Goal: Task Accomplishment & Management: Complete application form

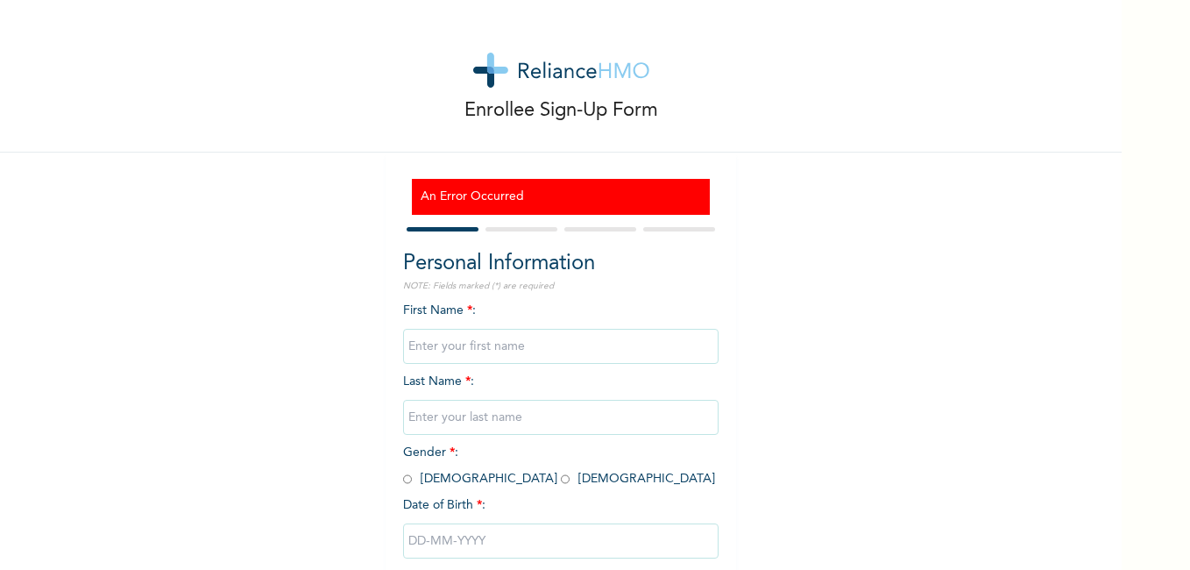
click at [522, 339] on input "text" at bounding box center [561, 346] width 316 height 35
type input "[PERSON_NAME]"
click at [494, 424] on input "text" at bounding box center [561, 417] width 316 height 35
type input "Anietie"
click at [404, 482] on input "radio" at bounding box center [407, 479] width 9 height 17
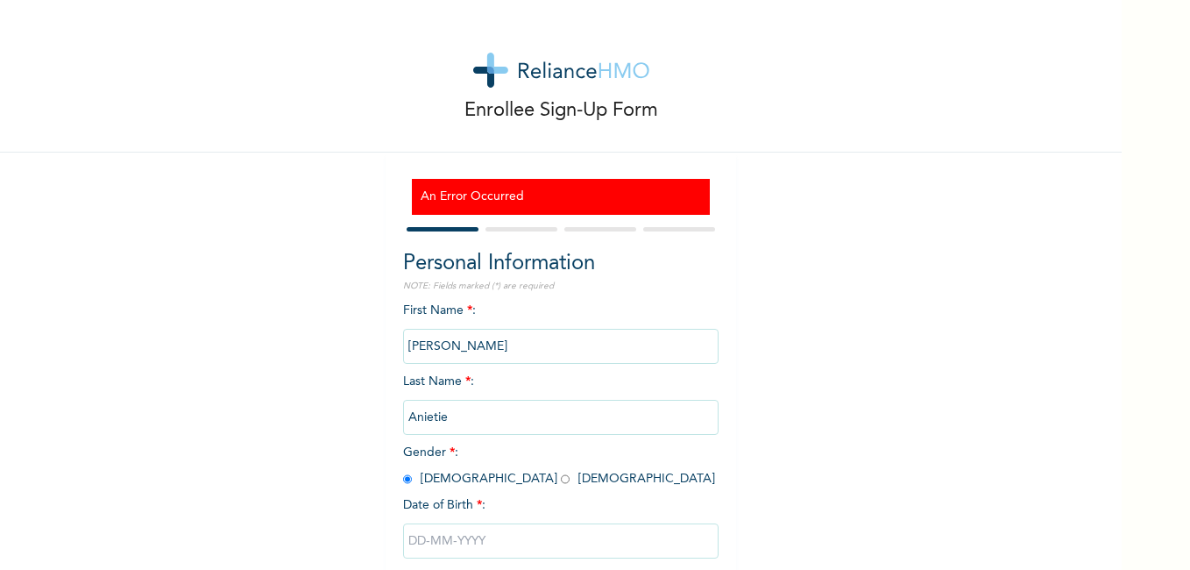
radio input "true"
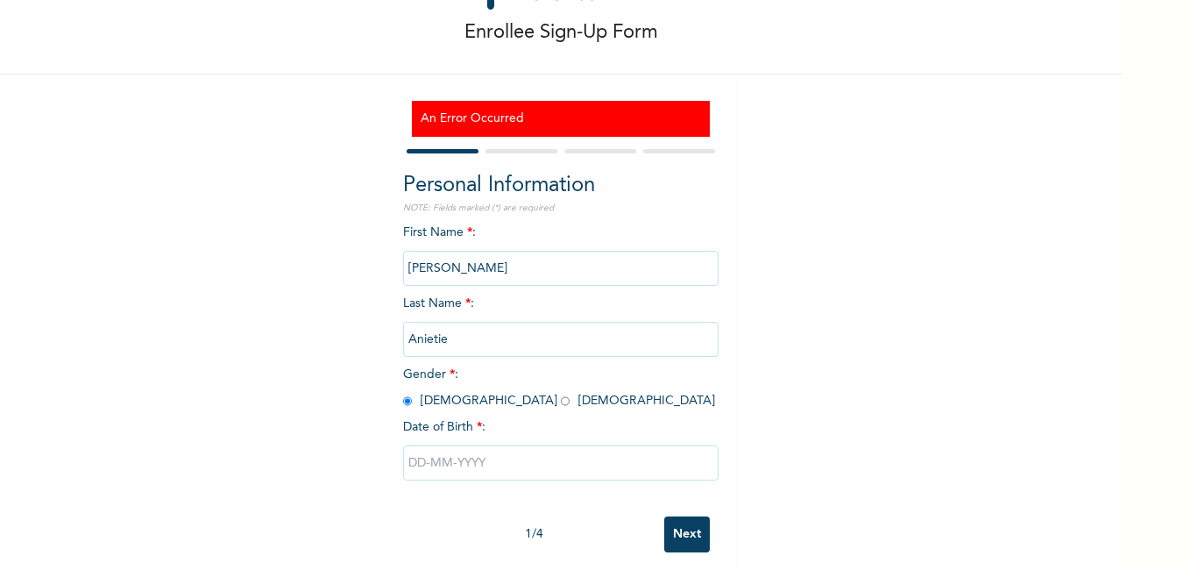
scroll to position [100, 0]
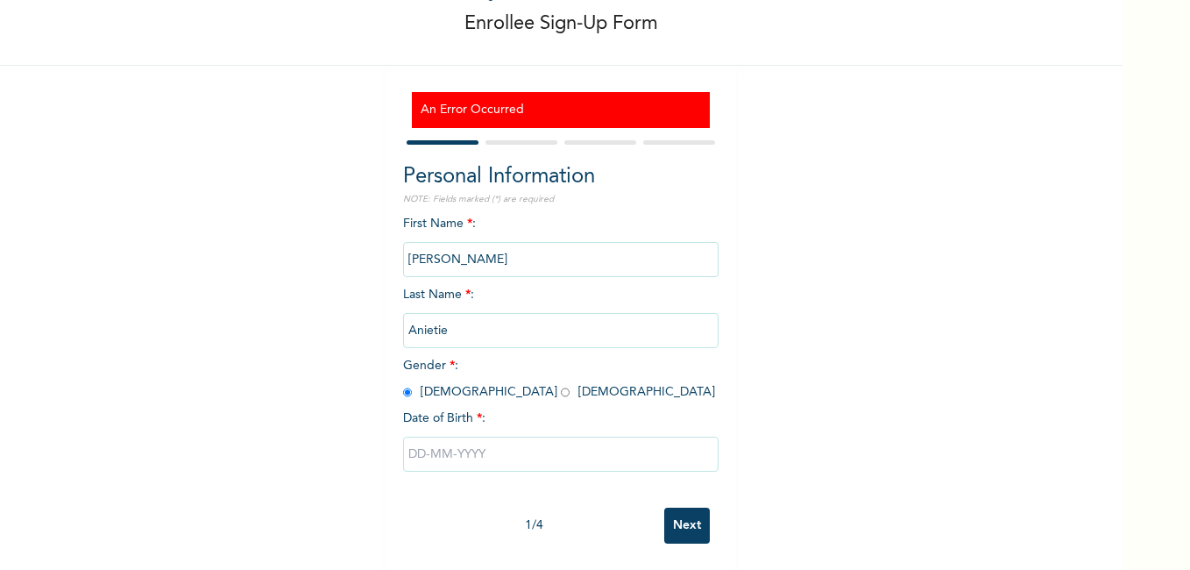
click at [479, 439] on input "text" at bounding box center [561, 453] width 316 height 35
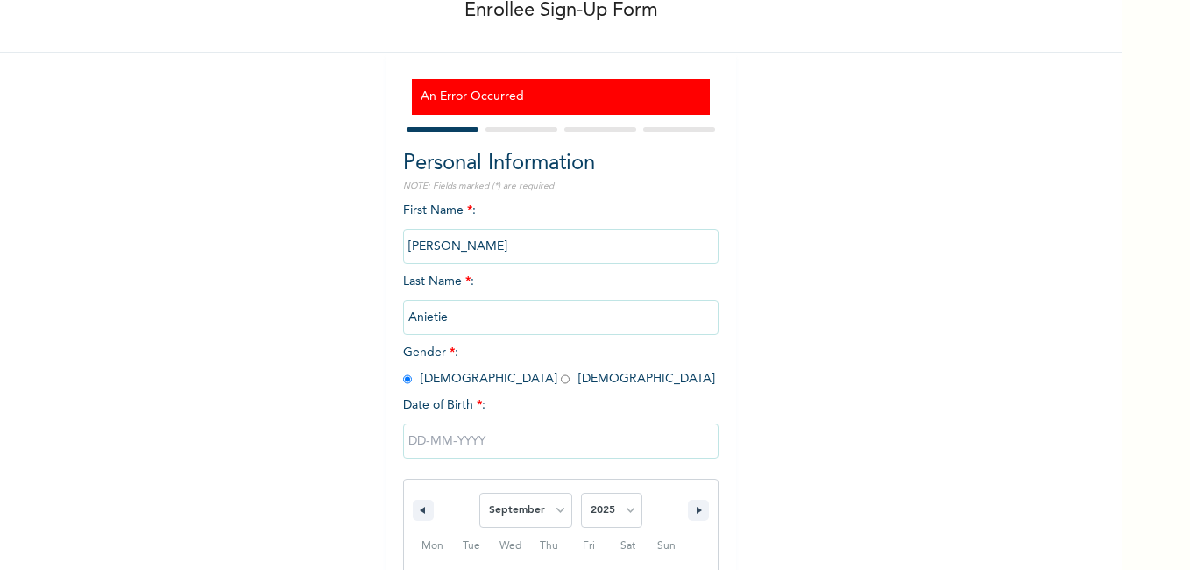
scroll to position [280, 0]
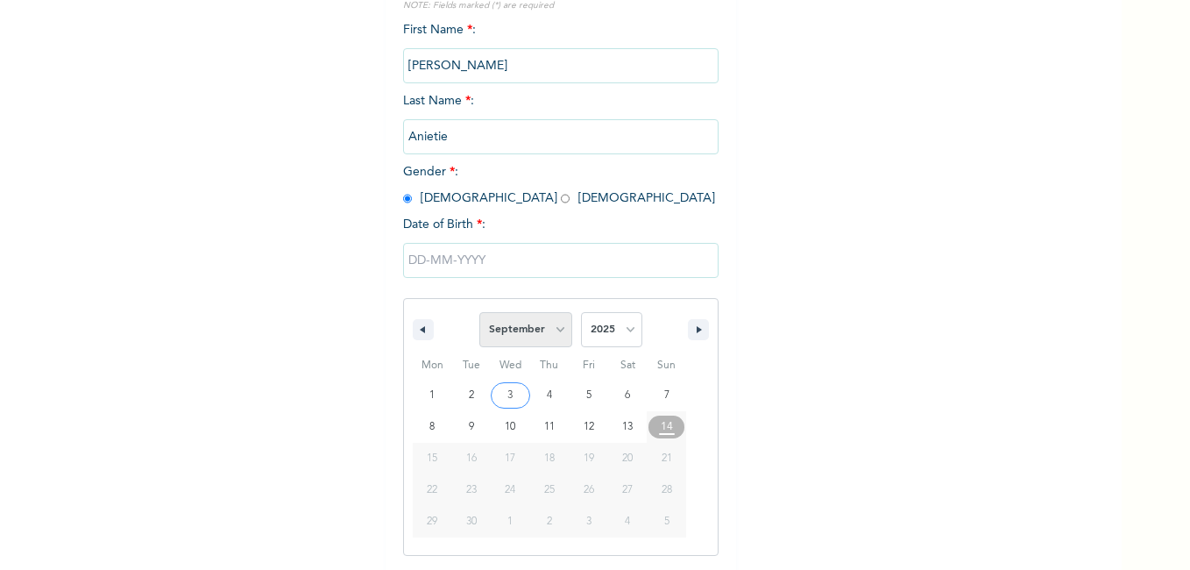
click at [551, 329] on select "January February March April May June July August September October November De…" at bounding box center [525, 329] width 93 height 35
click at [479, 313] on select "January February March April May June July August September October November De…" at bounding box center [525, 329] width 93 height 35
select select "8"
click at [619, 331] on select "2025 2024 2023 2022 2021 2020 2019 2018 2017 2016 2015 2014 2013 2012 2011 2010…" at bounding box center [611, 329] width 61 height 35
click at [581, 313] on select "2025 2024 2023 2022 2021 2020 2019 2018 2017 2016 2015 2014 2013 2012 2011 2010…" at bounding box center [611, 329] width 61 height 35
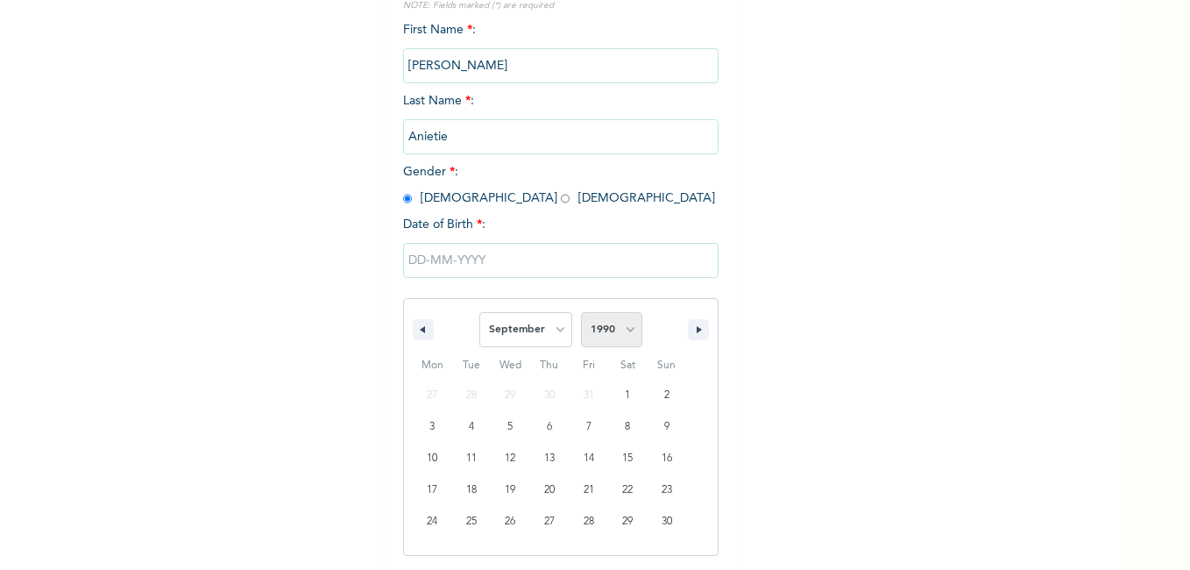
click at [618, 339] on select "2025 2024 2023 2022 2021 2020 2019 2018 2017 2016 2015 2014 2013 2012 2011 2010…" at bounding box center [611, 329] width 61 height 35
select select "1993"
click at [581, 313] on select "2025 2024 2023 2022 2021 2020 2019 2018 2017 2016 2015 2014 2013 2012 2011 2010…" at bounding box center [611, 329] width 61 height 35
click at [563, 329] on select "January February March April May June July August September October November De…" at bounding box center [525, 329] width 93 height 35
select select "10"
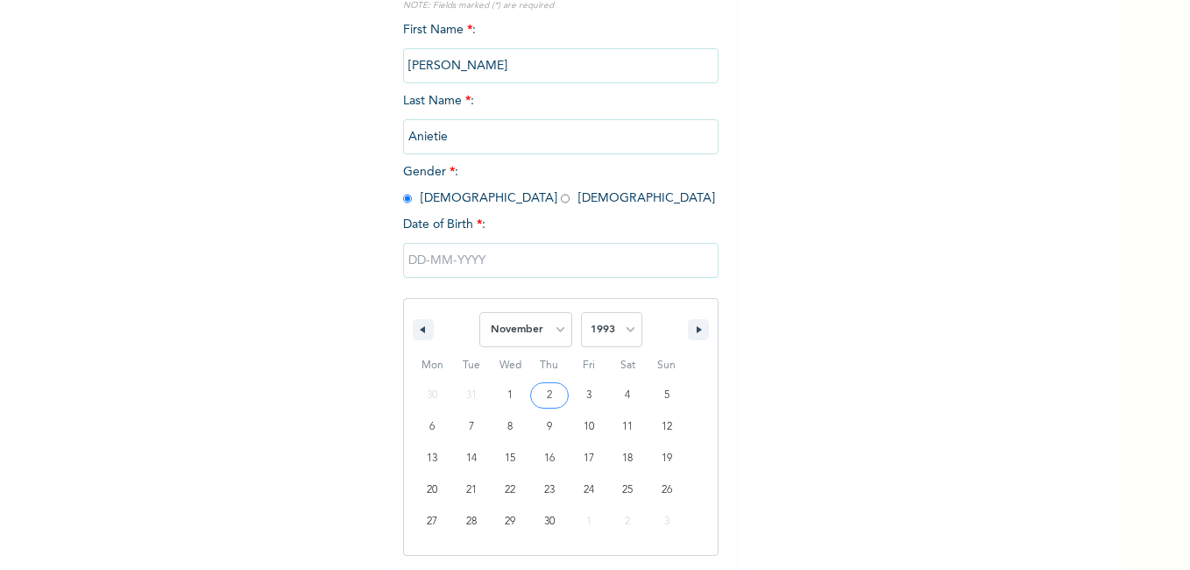
click at [479, 313] on select "January February March April May June July August September October November De…" at bounding box center [525, 329] width 93 height 35
type input "11/21/1993"
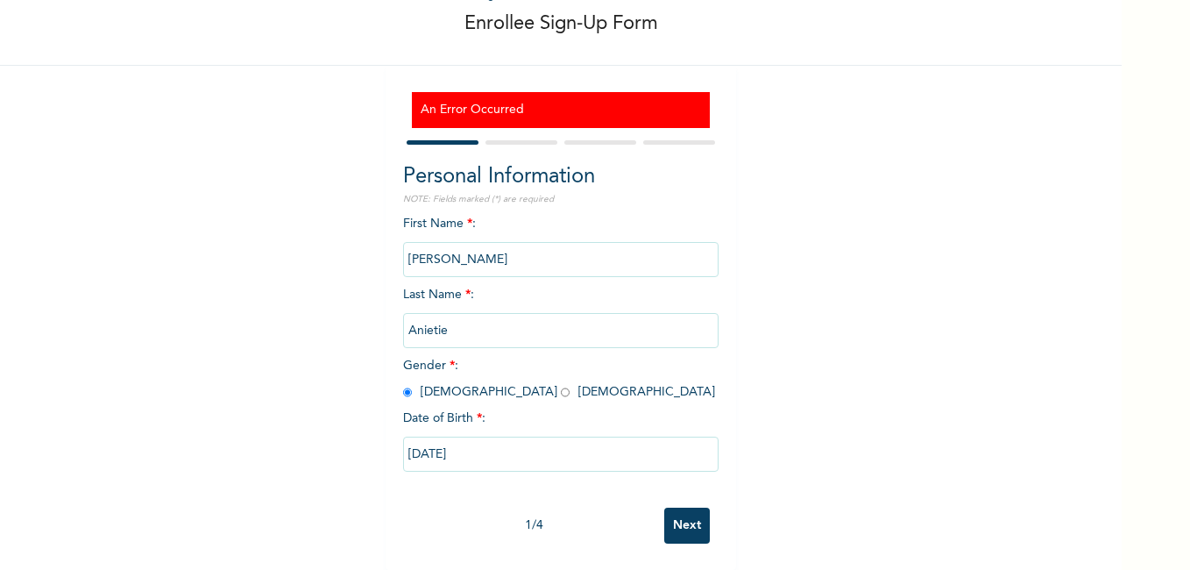
click at [689, 513] on input "Next" at bounding box center [687, 525] width 46 height 36
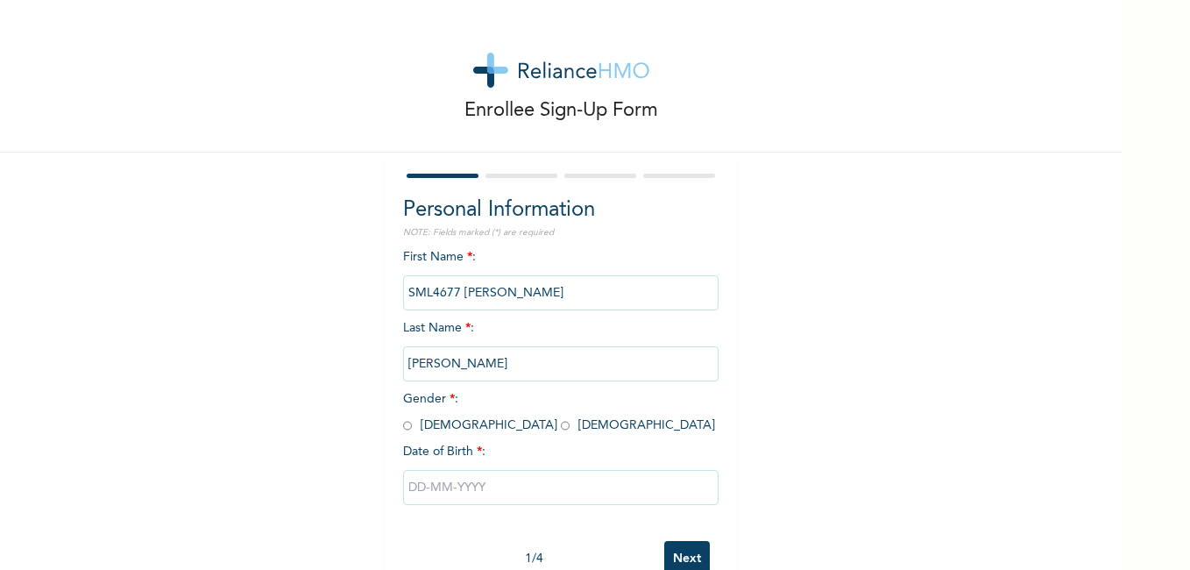
click at [685, 548] on input "Next" at bounding box center [687, 559] width 46 height 36
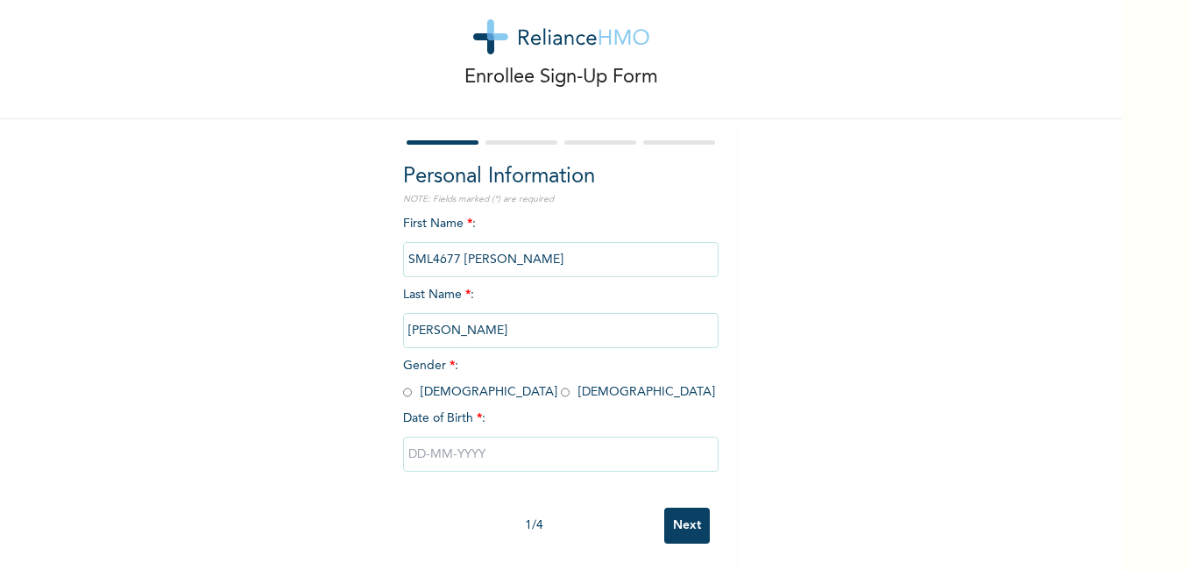
scroll to position [46, 0]
click at [403, 384] on input "radio" at bounding box center [407, 392] width 9 height 17
radio input "true"
click at [458, 250] on input "SML4677 JAMES ANIETIE" at bounding box center [561, 259] width 316 height 35
click at [556, 250] on input "SML4677 [PERSON_NAME]" at bounding box center [561, 259] width 316 height 35
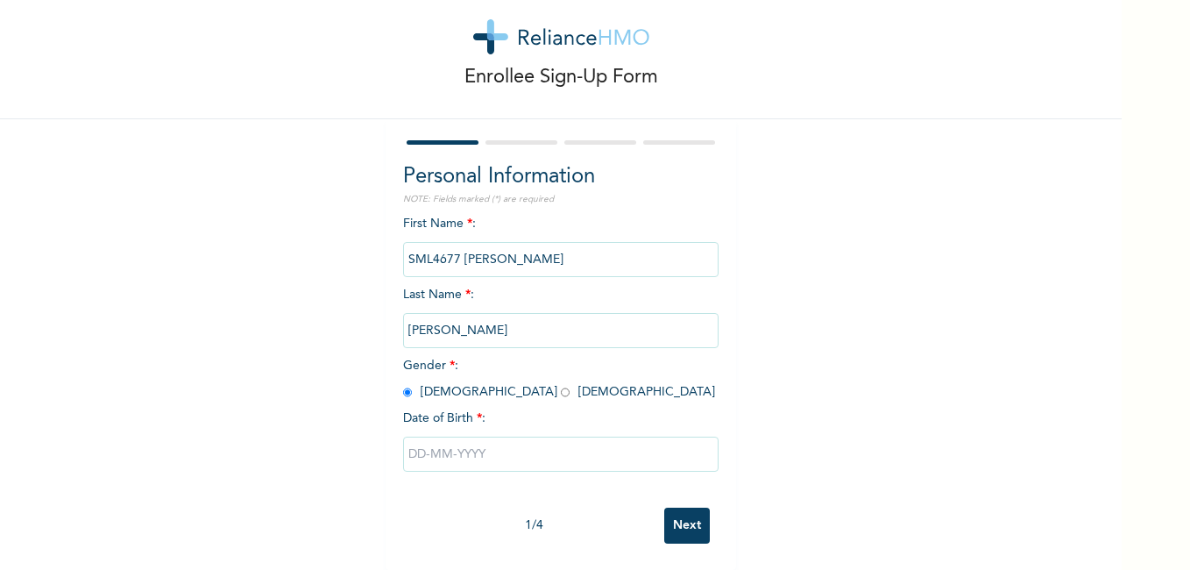
click at [556, 250] on input "SML4677 [PERSON_NAME]" at bounding box center [561, 259] width 316 height 35
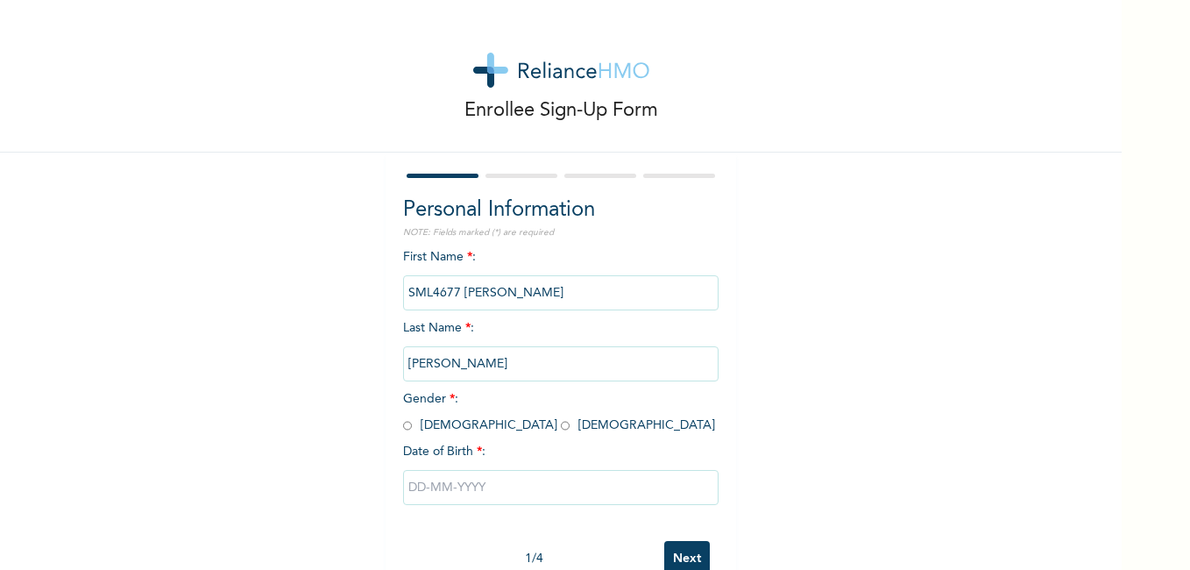
click at [454, 285] on input "SML4677 [PERSON_NAME]" at bounding box center [561, 292] width 316 height 35
click at [460, 294] on input "SML4677 [PERSON_NAME]" at bounding box center [561, 292] width 316 height 35
click at [559, 298] on input "SML4677 [PERSON_NAME]" at bounding box center [561, 292] width 316 height 35
click at [669, 547] on input "Next" at bounding box center [687, 559] width 46 height 36
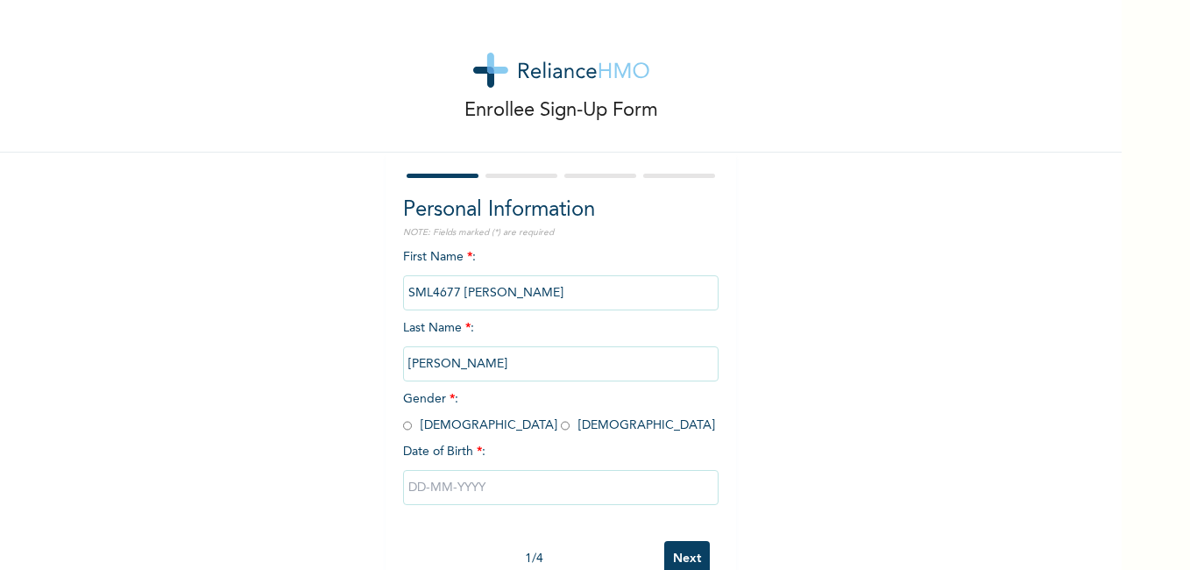
click at [525, 491] on input "text" at bounding box center [561, 487] width 316 height 35
select select "8"
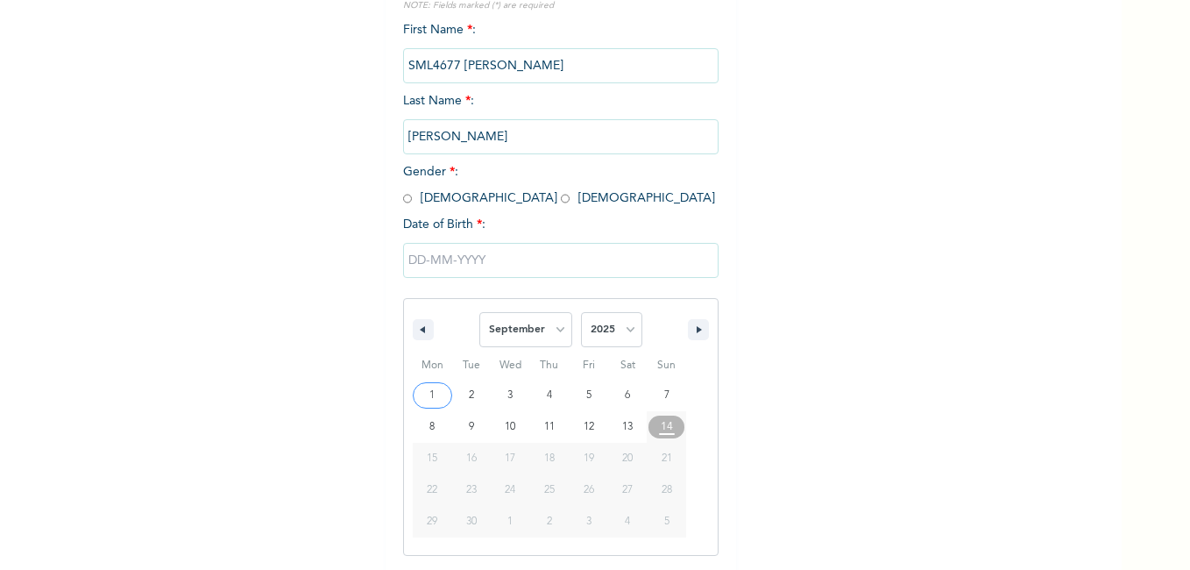
scroll to position [46, 0]
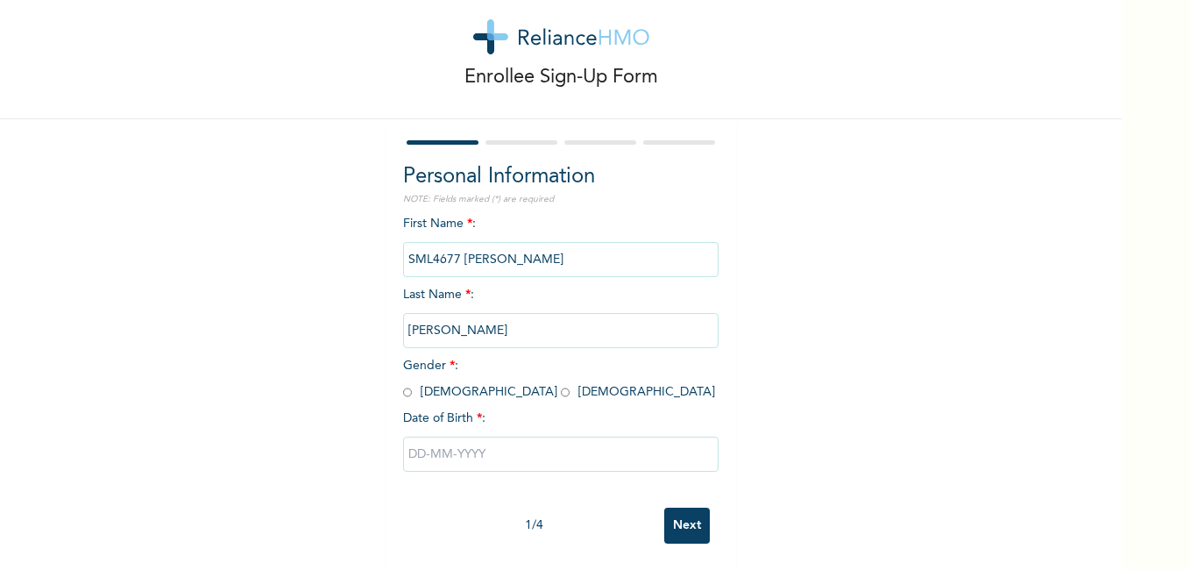
click at [403, 199] on div "Personal Information NOTE: Fields marked (*) are required First Name * : SML467…" at bounding box center [561, 329] width 316 height 337
click at [403, 384] on input "radio" at bounding box center [407, 392] width 9 height 17
radio input "true"
click at [539, 436] on input "text" at bounding box center [561, 453] width 316 height 35
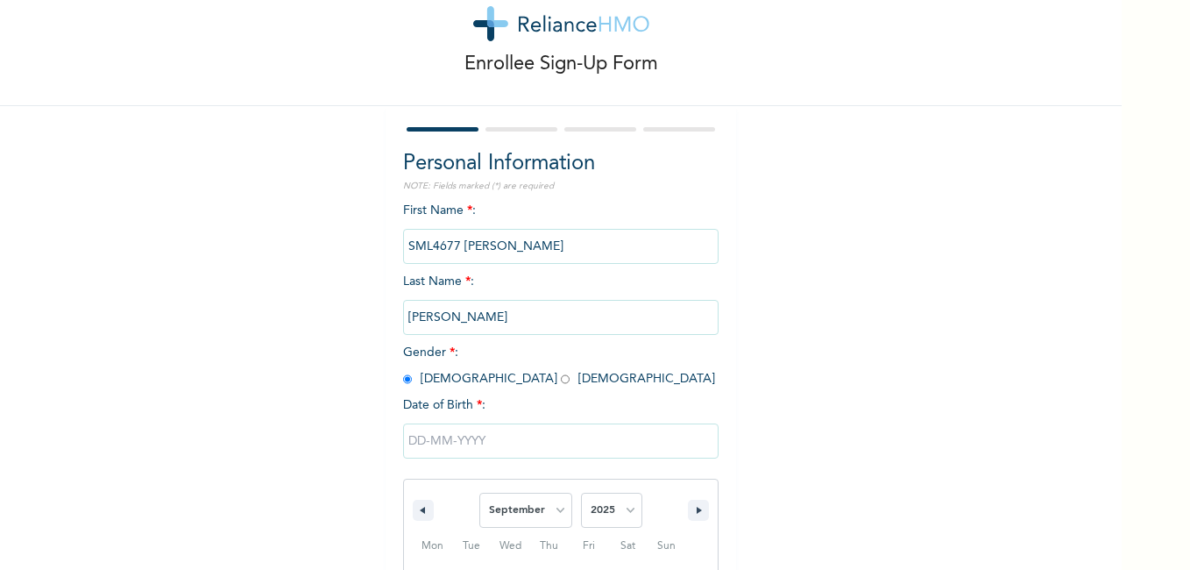
scroll to position [227, 0]
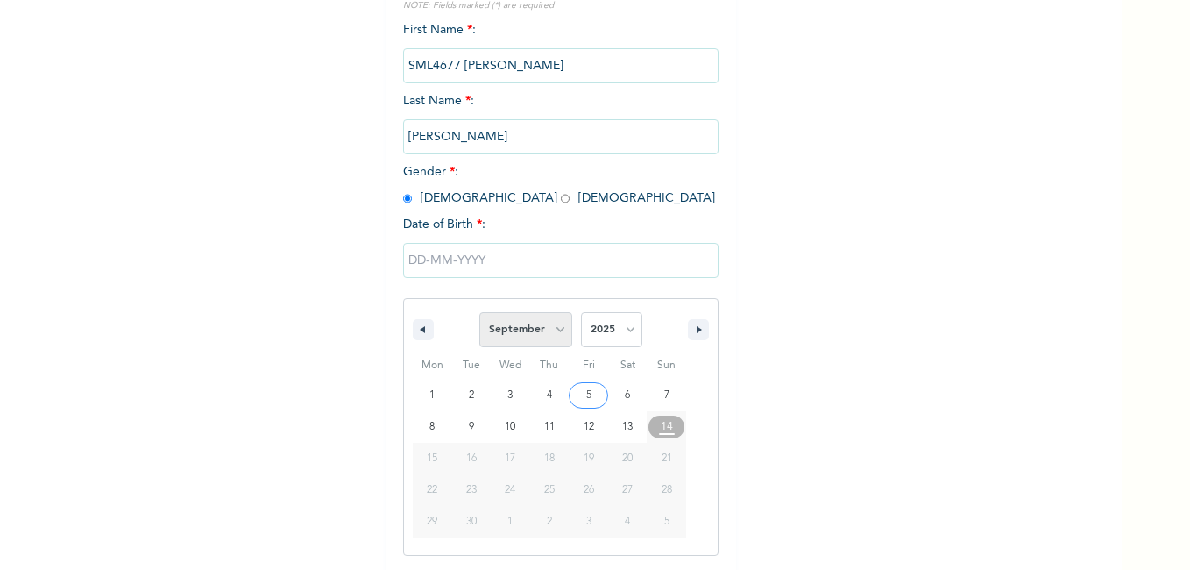
click at [548, 332] on select "January February March April May June July August September October November De…" at bounding box center [525, 329] width 93 height 35
click at [479, 313] on select "January February March April May June July August September October November De…" at bounding box center [525, 329] width 93 height 35
select select "8"
click at [623, 335] on select "2025 2024 2023 2022 2021 2020 2019 2018 2017 2016 2015 2014 2013 2012 2011 2010…" at bounding box center [611, 329] width 61 height 35
select select "1993"
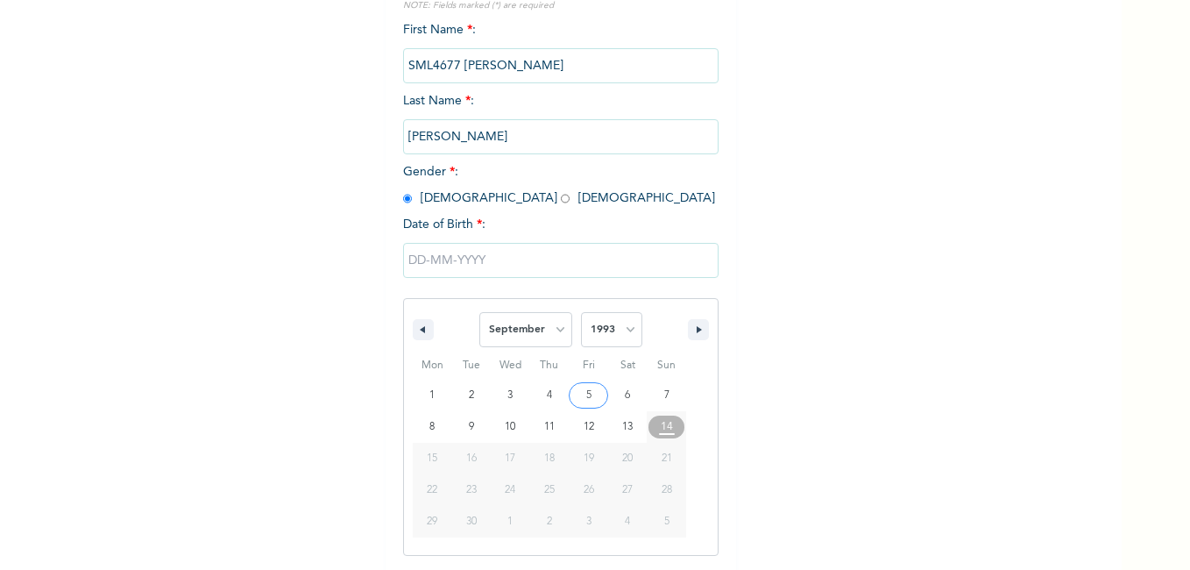
click at [581, 313] on select "2025 2024 2023 2022 2021 2020 2019 2018 2017 2016 2015 2014 2013 2012 2011 2010…" at bounding box center [611, 329] width 61 height 35
click at [543, 337] on select "January February March April May June July August September October November De…" at bounding box center [525, 329] width 93 height 35
select select "10"
click at [479, 313] on select "January February March April May June July August September October November De…" at bounding box center [525, 329] width 93 height 35
type input "11/21/1993"
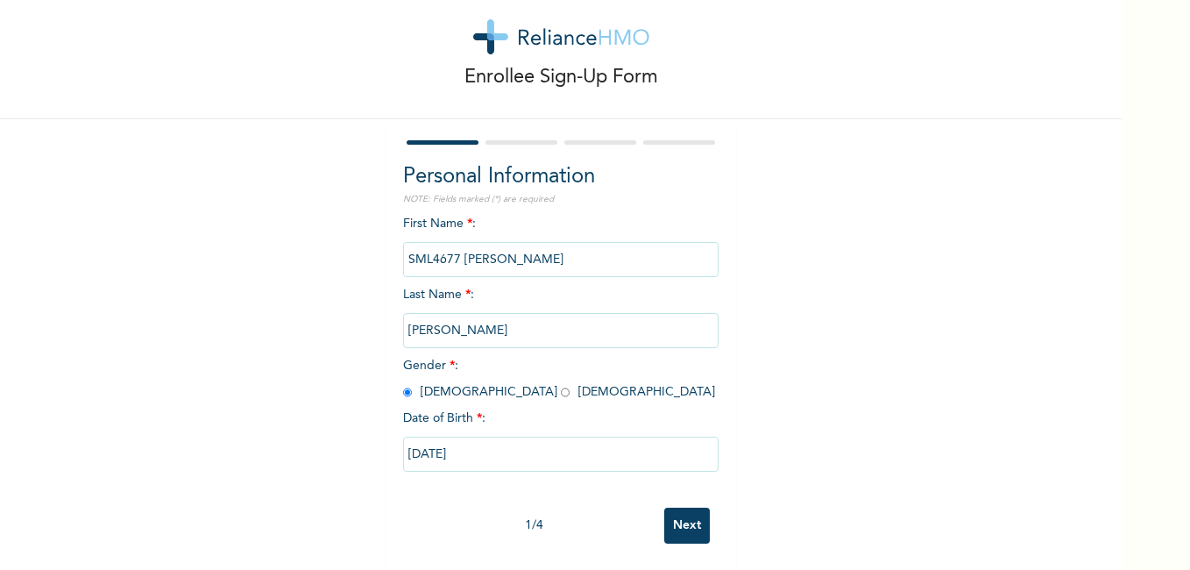
scroll to position [46, 0]
click at [671, 507] on input "Next" at bounding box center [687, 525] width 46 height 36
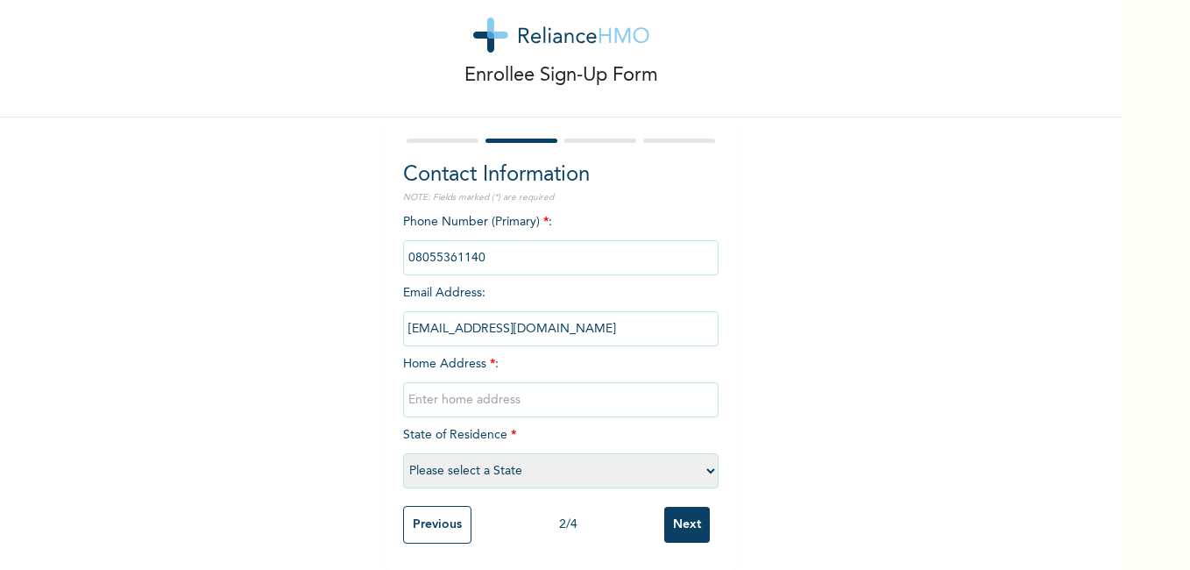
click at [505, 247] on input "phone" at bounding box center [561, 257] width 316 height 35
click at [458, 382] on input "text" at bounding box center [561, 399] width 316 height 35
click at [405, 385] on input "Military Zone, Umuchichi Aba" at bounding box center [561, 399] width 316 height 35
type input "50 Military Zone, Umuchichi Aba"
click at [452, 453] on select "Please select a State Abia Abuja (FCT) Adamawa Akwa Ibom Anambra Bauchi Bayelsa…" at bounding box center [561, 470] width 316 height 35
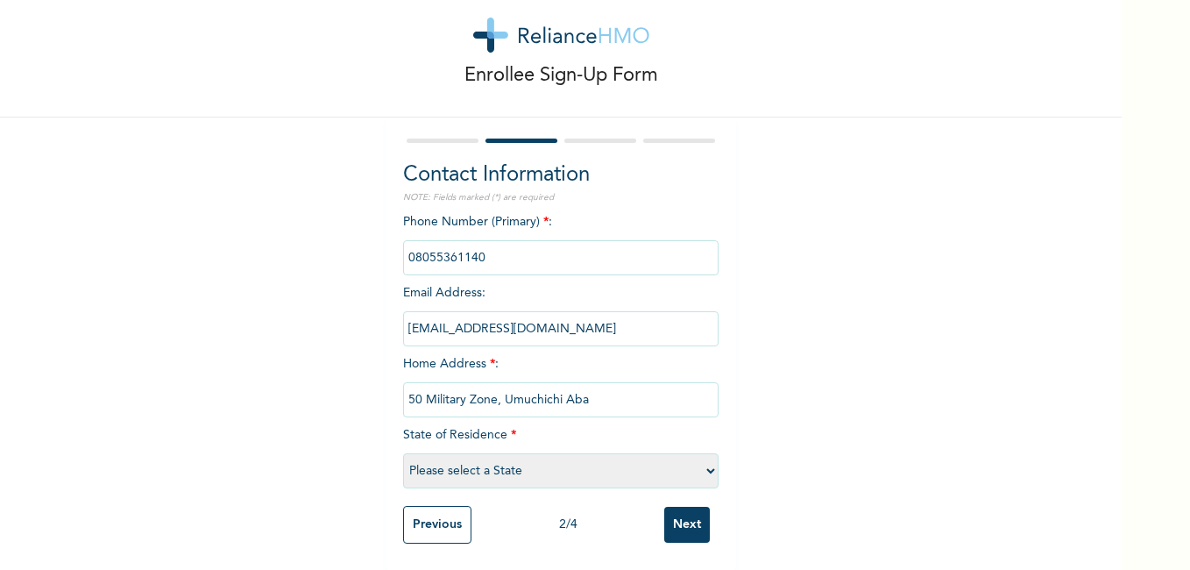
select select "1"
click at [403, 453] on select "Please select a State Abia Abuja (FCT) Adamawa Akwa Ibom Anambra Bauchi Bayelsa…" at bounding box center [561, 470] width 316 height 35
click at [676, 514] on input "Next" at bounding box center [687, 525] width 46 height 36
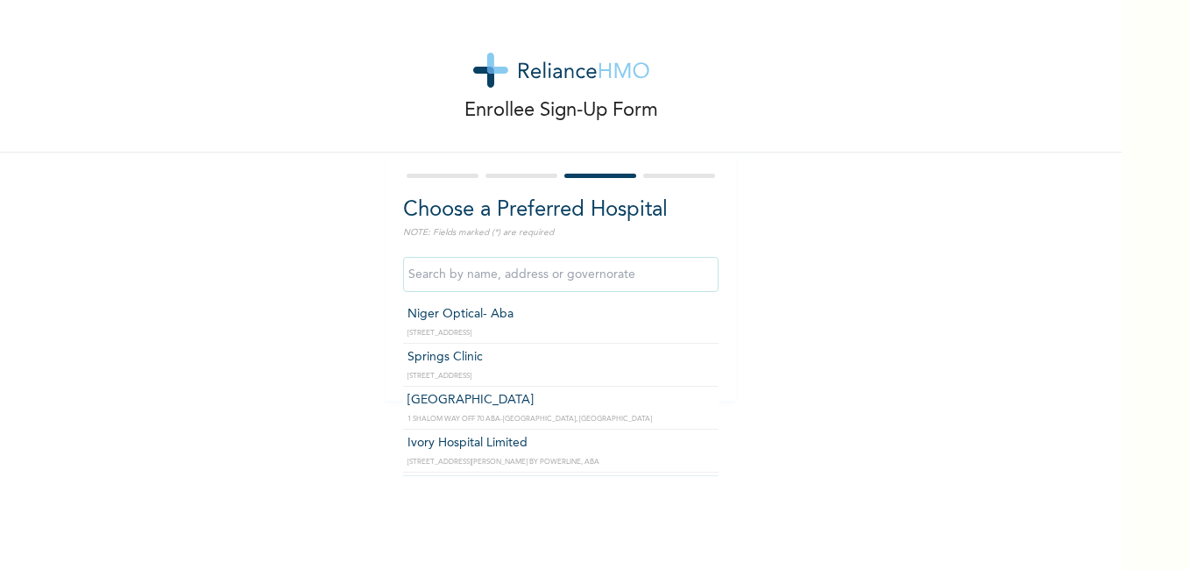
click at [576, 274] on input "text" at bounding box center [561, 274] width 316 height 35
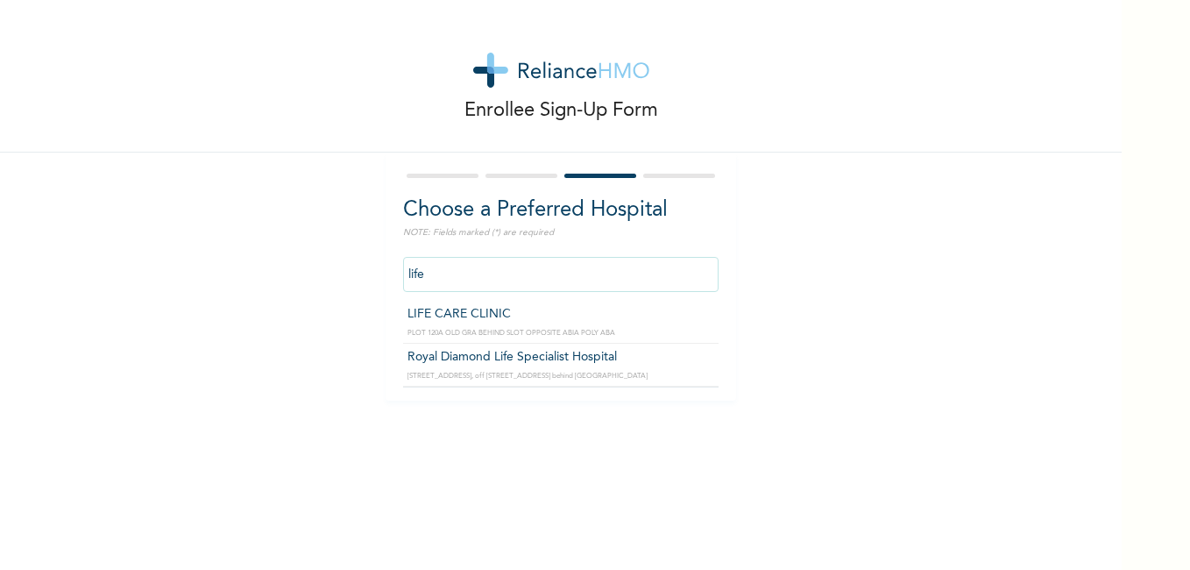
type input "LIFE CARE CLINIC"
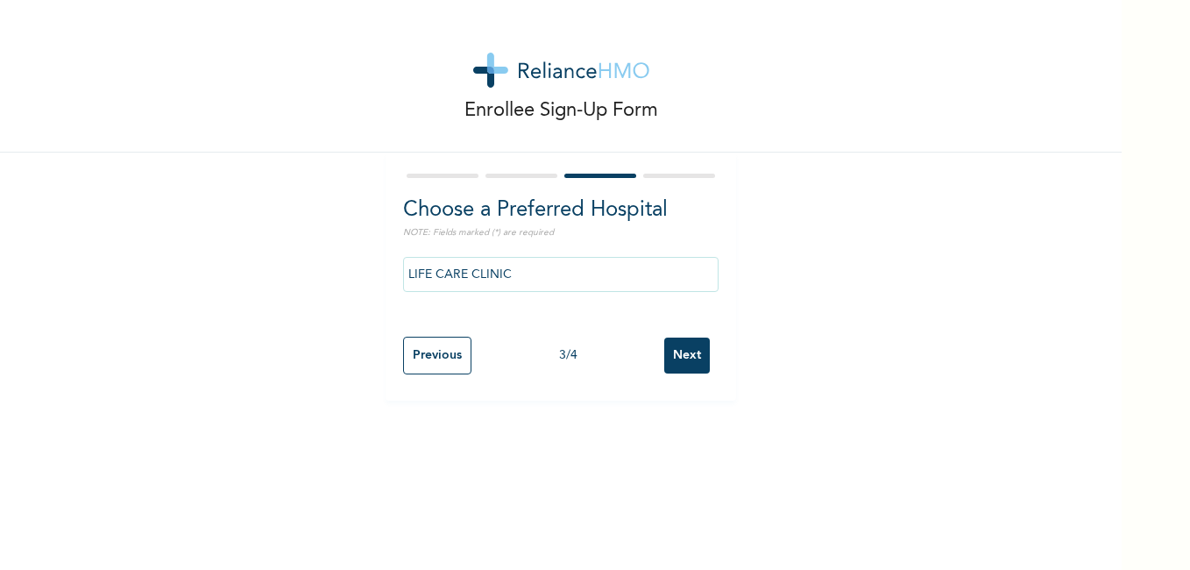
click at [676, 358] on input "Next" at bounding box center [687, 355] width 46 height 36
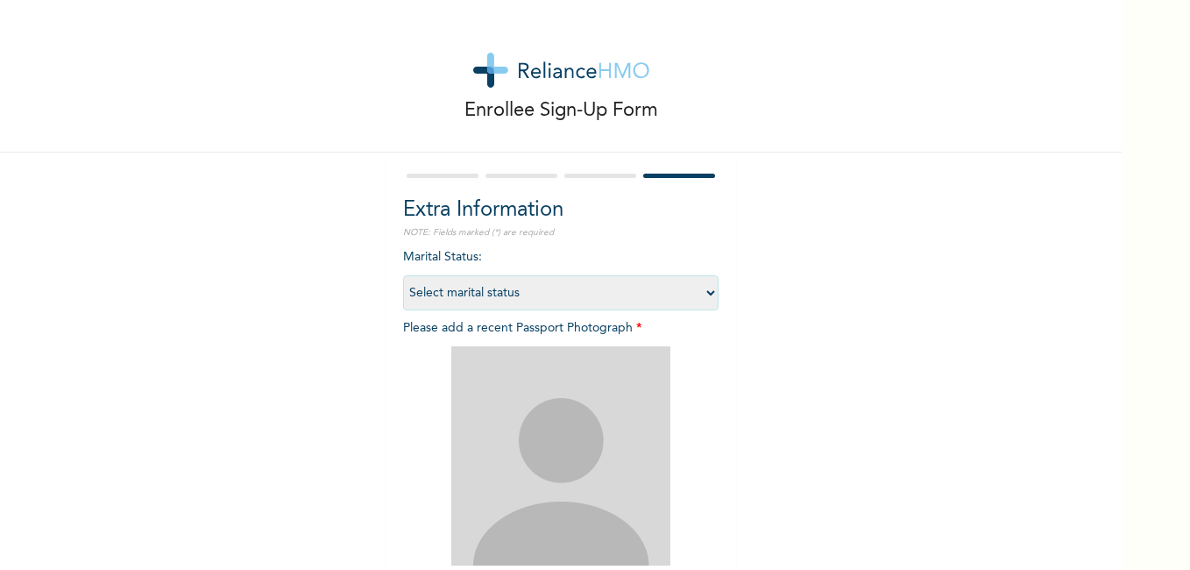
click at [704, 293] on select "Select marital status Single Married Divorced Widow/Widower" at bounding box center [561, 292] width 316 height 35
select select "1"
click at [403, 275] on select "Select marital status Single Married Divorced Widow/Widower" at bounding box center [561, 292] width 316 height 35
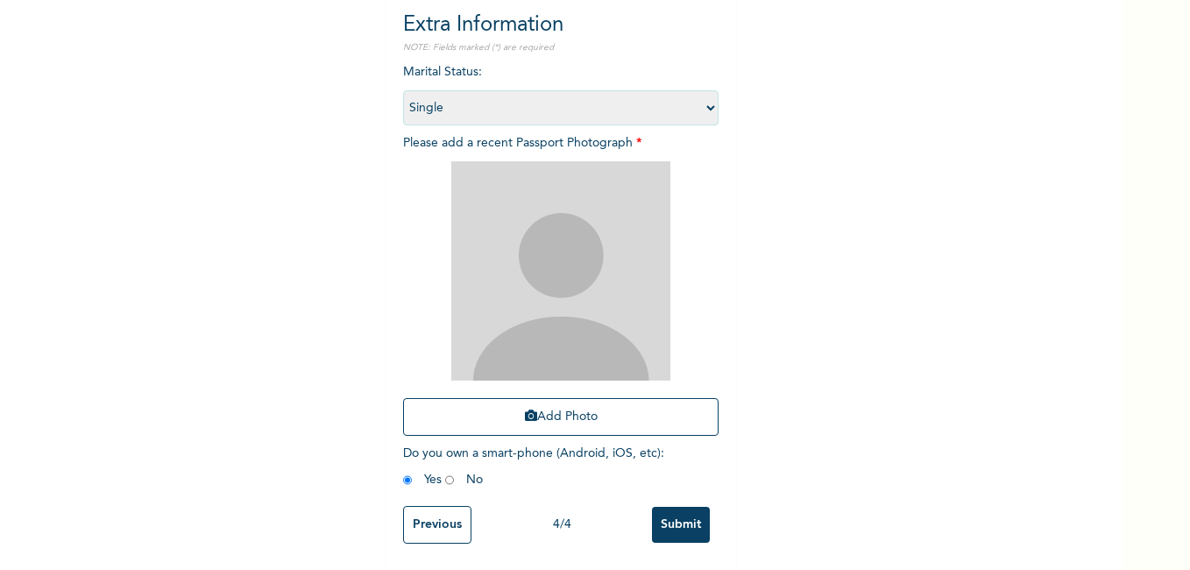
scroll to position [198, 0]
click at [678, 511] on input "Submit" at bounding box center [681, 525] width 58 height 36
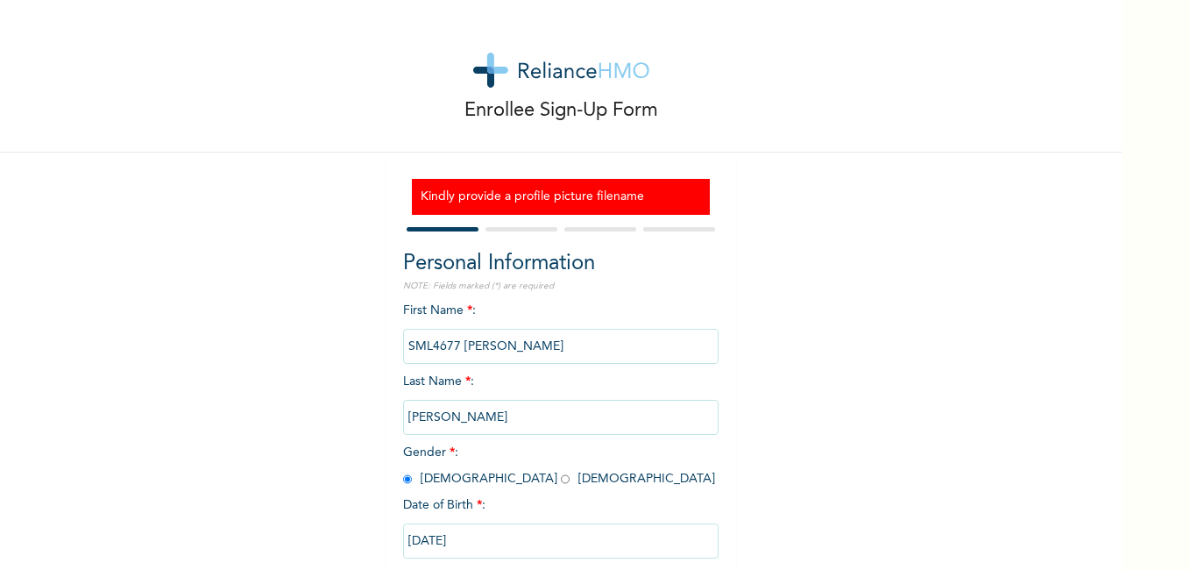
scroll to position [100, 0]
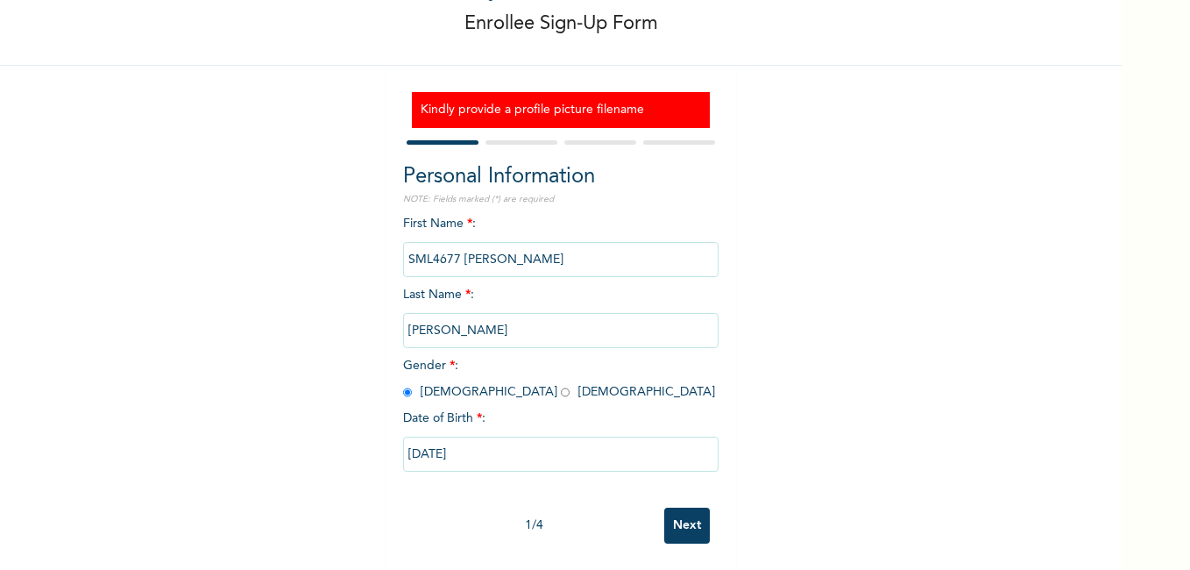
click at [680, 507] on input "Next" at bounding box center [687, 525] width 46 height 36
select select "1"
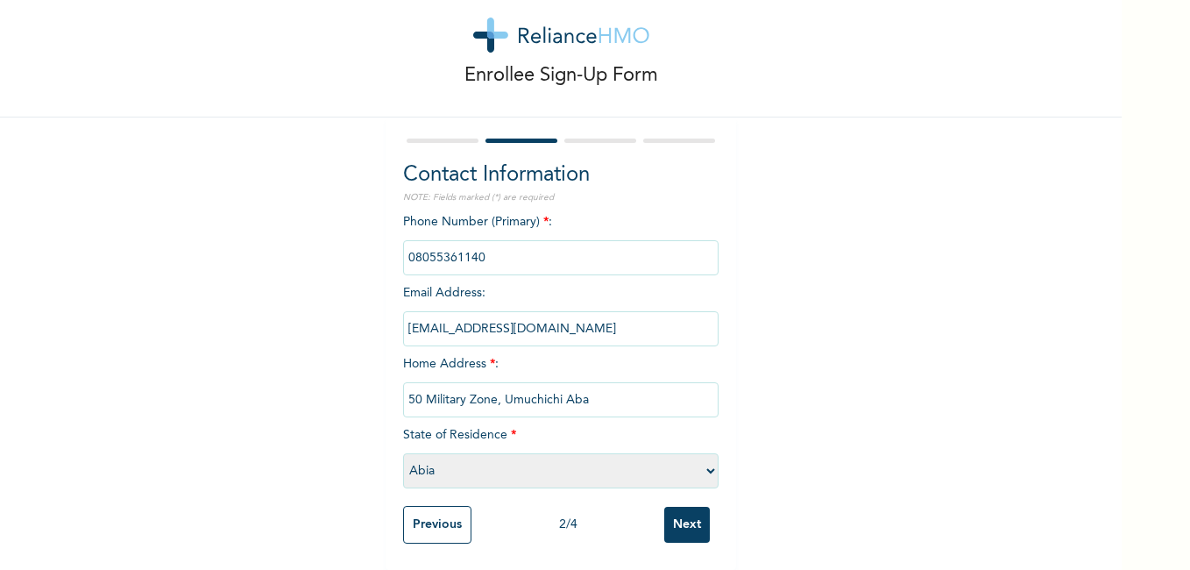
scroll to position [48, 0]
click at [680, 507] on input "Next" at bounding box center [687, 525] width 46 height 36
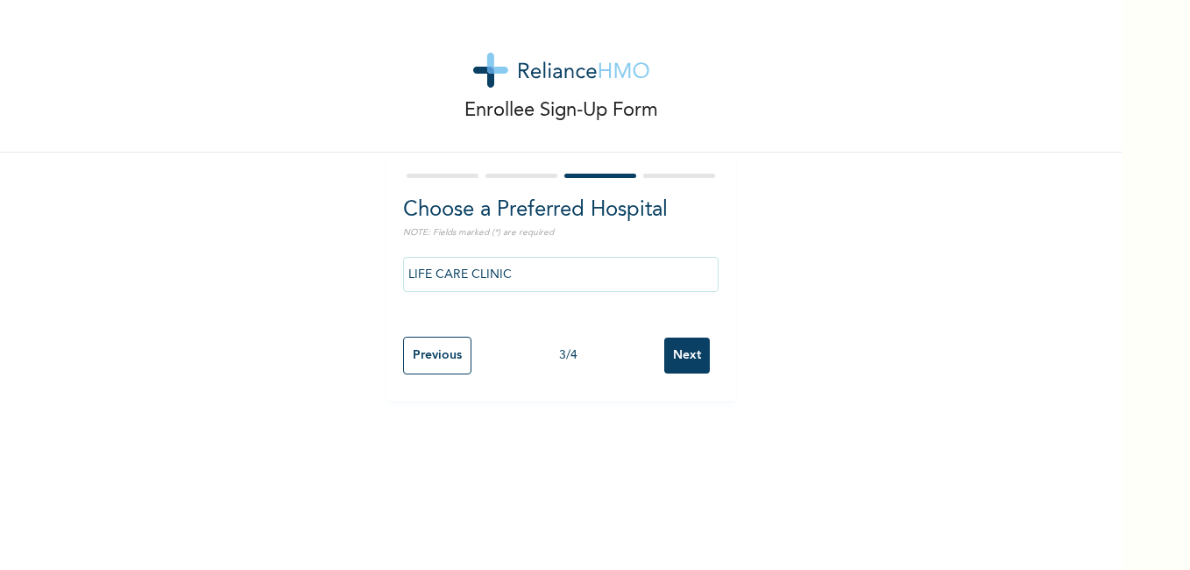
click at [671, 367] on input "Next" at bounding box center [687, 355] width 46 height 36
select select "1"
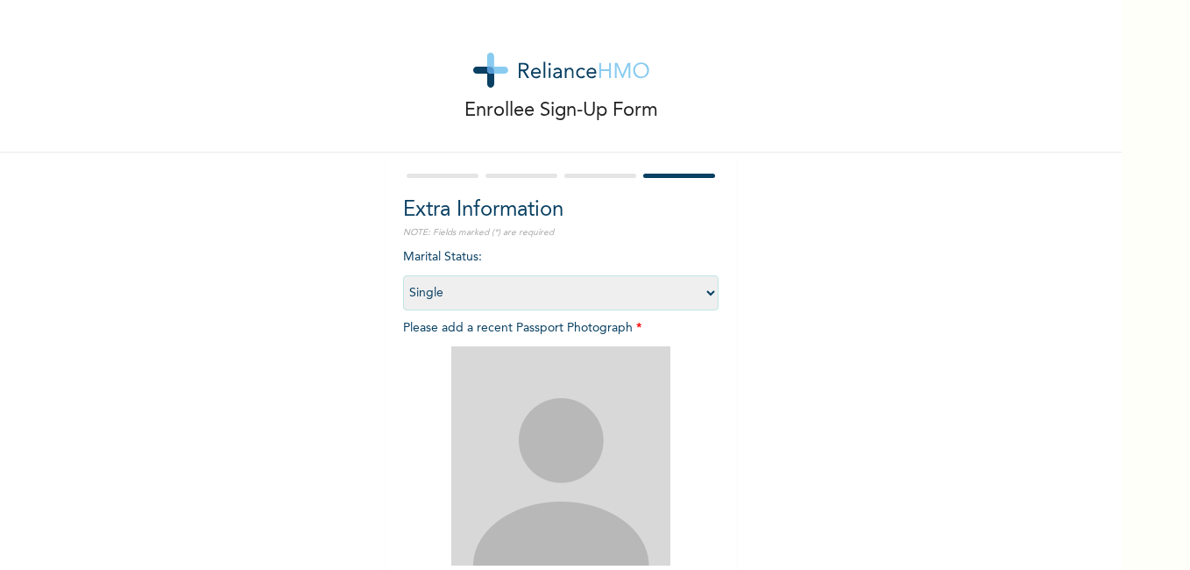
click at [573, 406] on img at bounding box center [560, 455] width 219 height 219
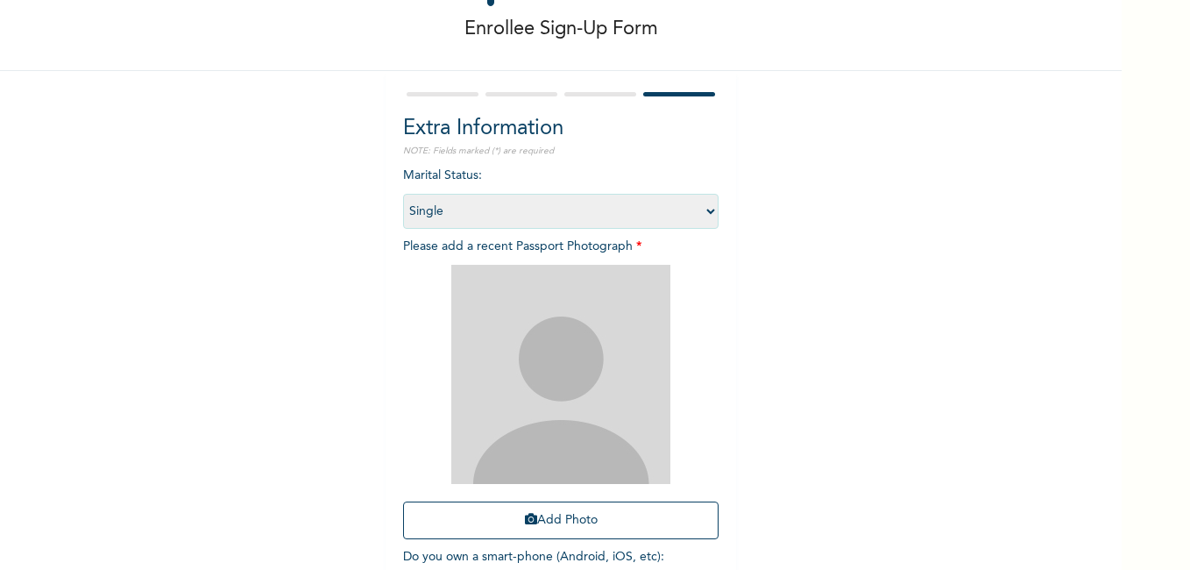
scroll to position [198, 0]
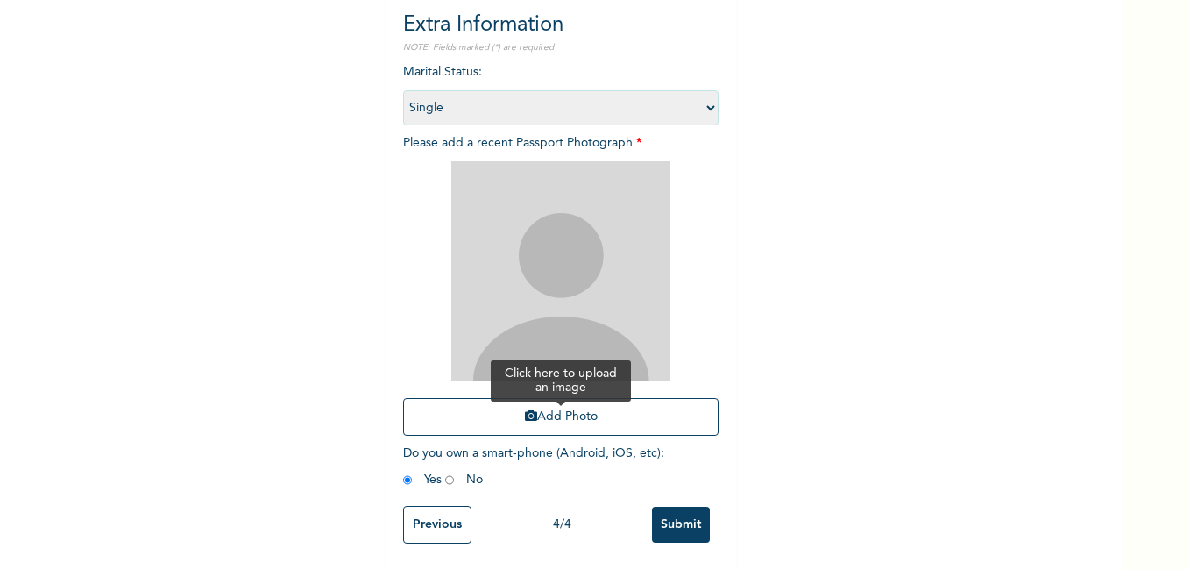
click at [561, 409] on button "Add Photo" at bounding box center [561, 417] width 316 height 38
click at [663, 510] on input "Submit" at bounding box center [681, 525] width 58 height 36
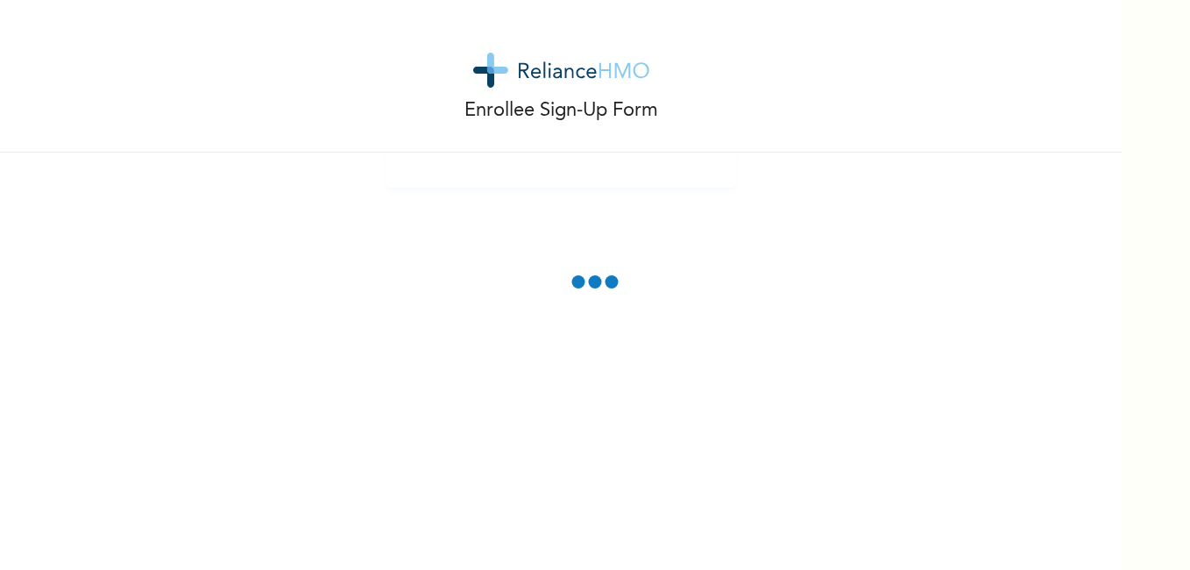
scroll to position [100, 0]
